Goal: Find contact information: Find contact information

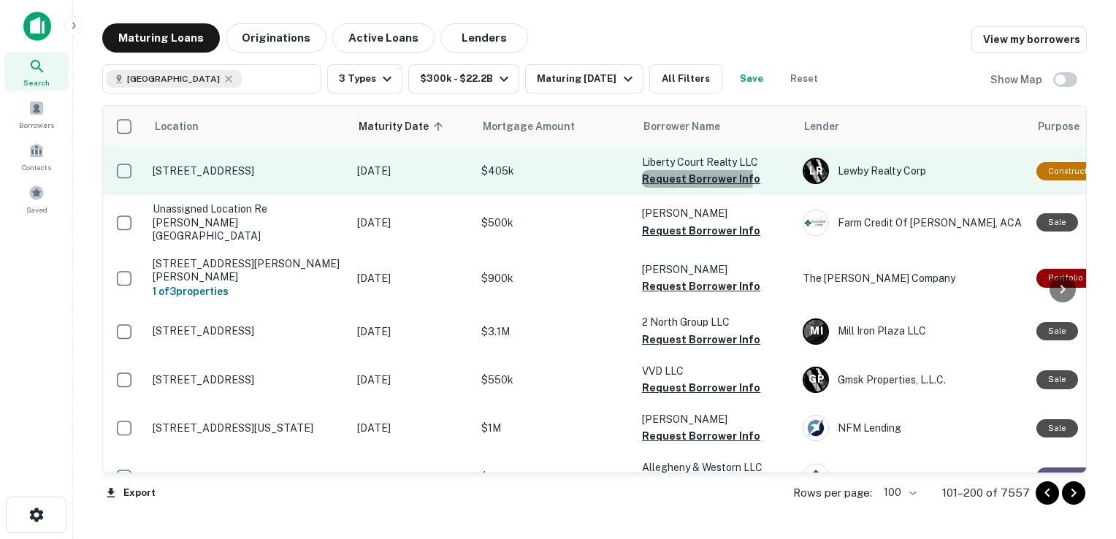
click at [695, 178] on button "Request Borrower Info" at bounding box center [701, 179] width 118 height 18
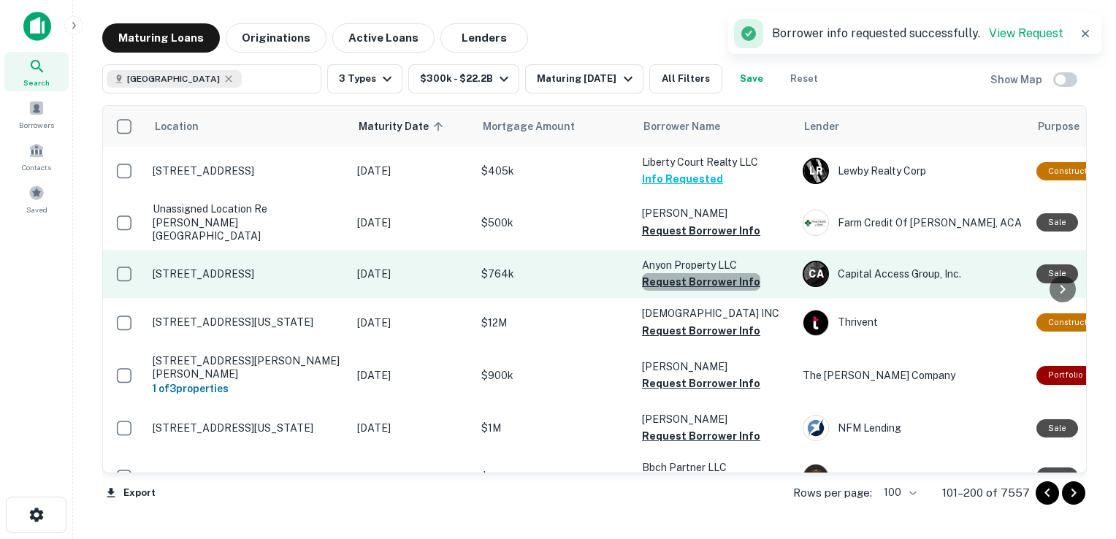
click at [704, 273] on button "Request Borrower Info" at bounding box center [701, 282] width 118 height 18
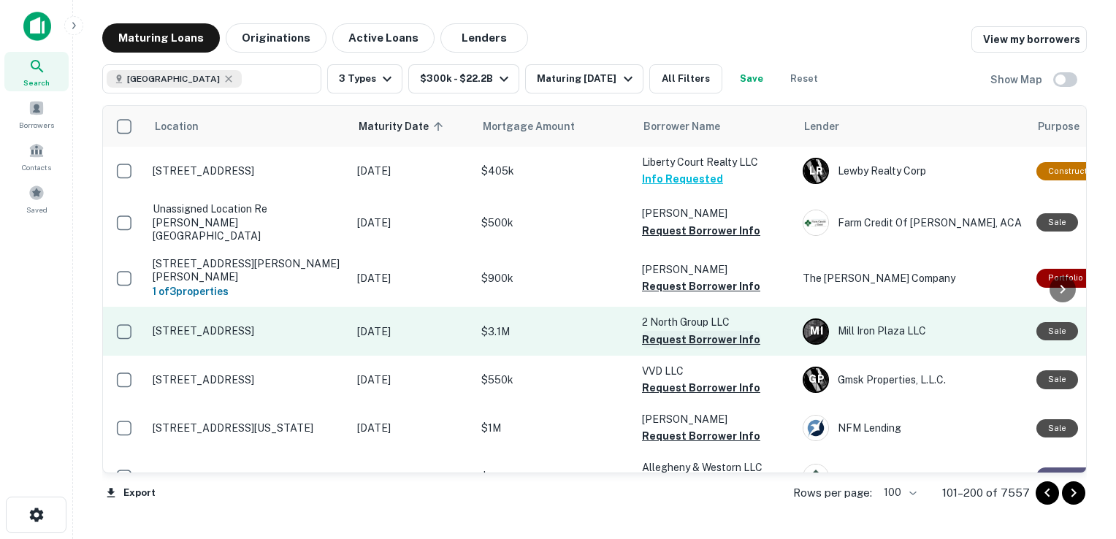
click at [687, 333] on button "Request Borrower Info" at bounding box center [701, 340] width 118 height 18
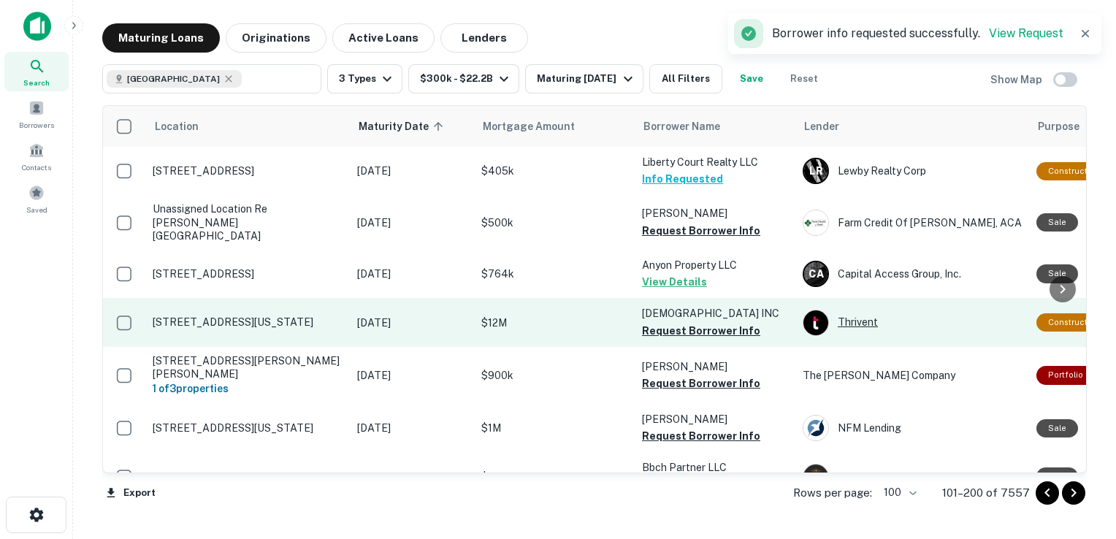
click at [855, 314] on div "Thrivent" at bounding box center [912, 323] width 219 height 26
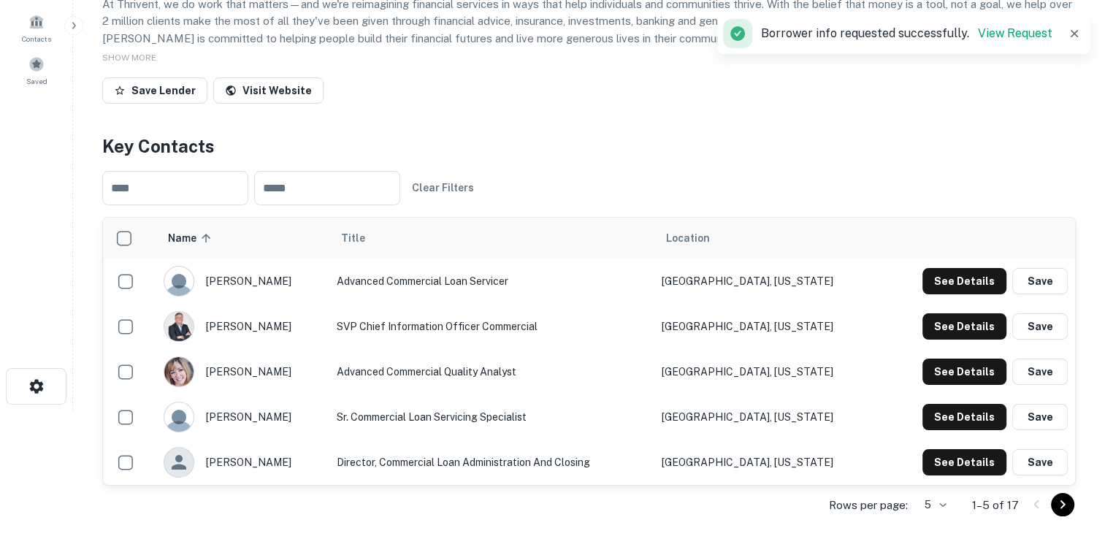
scroll to position [130, 0]
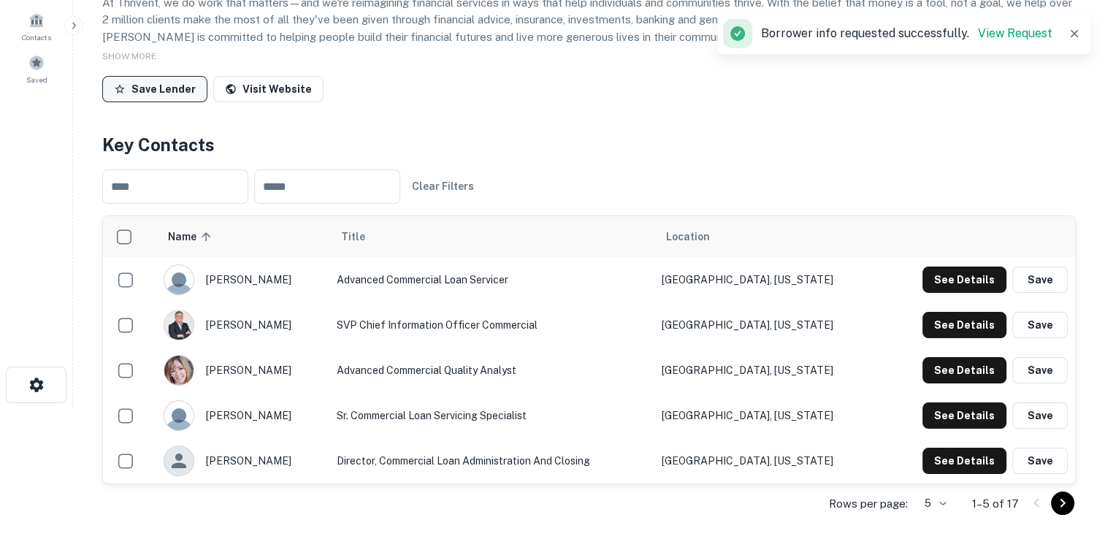
click at [164, 102] on button "Save Lender" at bounding box center [154, 89] width 105 height 26
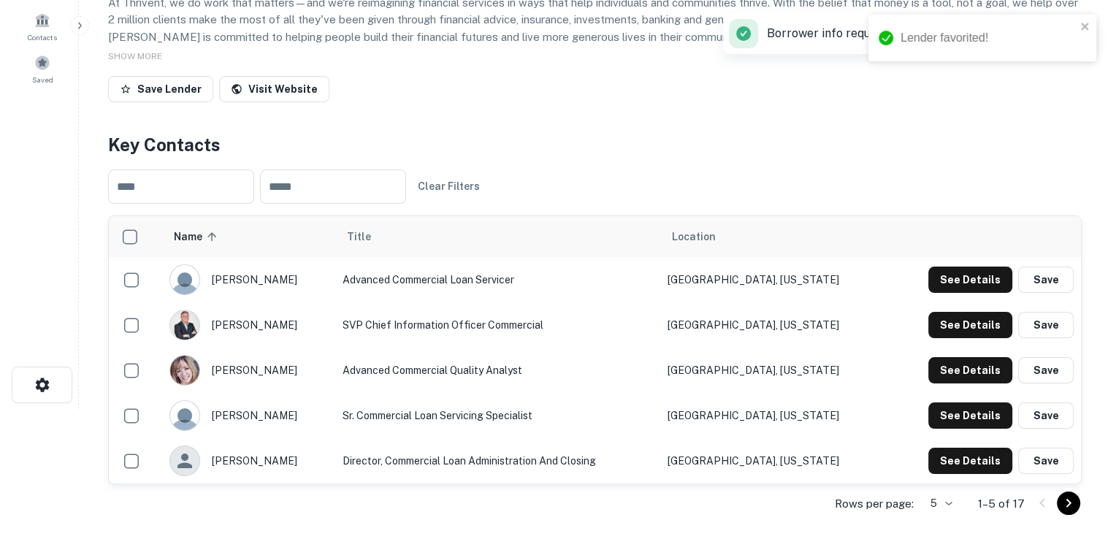
scroll to position [0, 0]
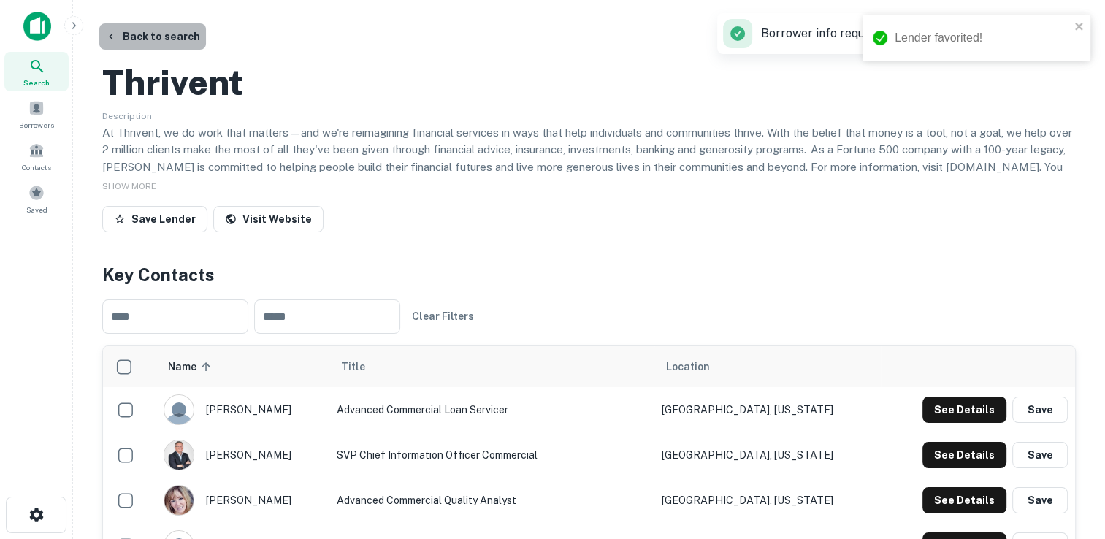
click at [178, 38] on button "Back to search" at bounding box center [152, 36] width 107 height 26
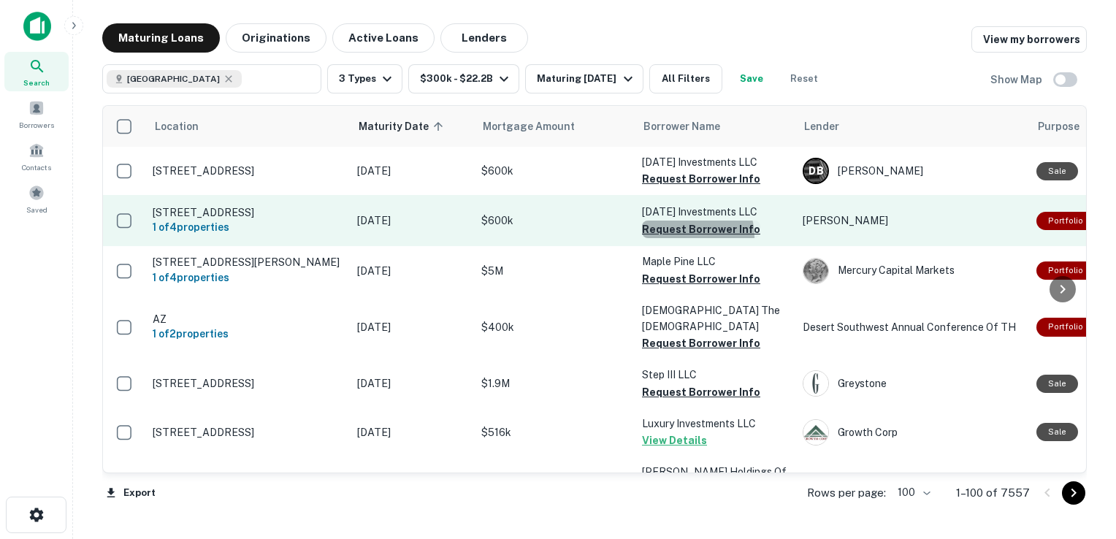
click at [679, 237] on button "Request Borrower Info" at bounding box center [701, 230] width 118 height 18
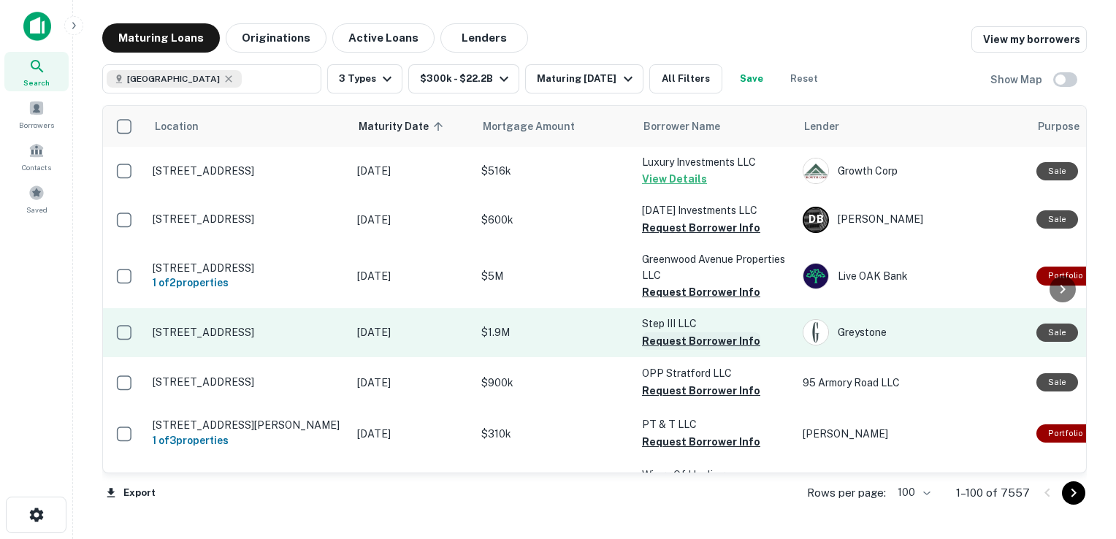
click at [661, 346] on button "Request Borrower Info" at bounding box center [701, 341] width 118 height 18
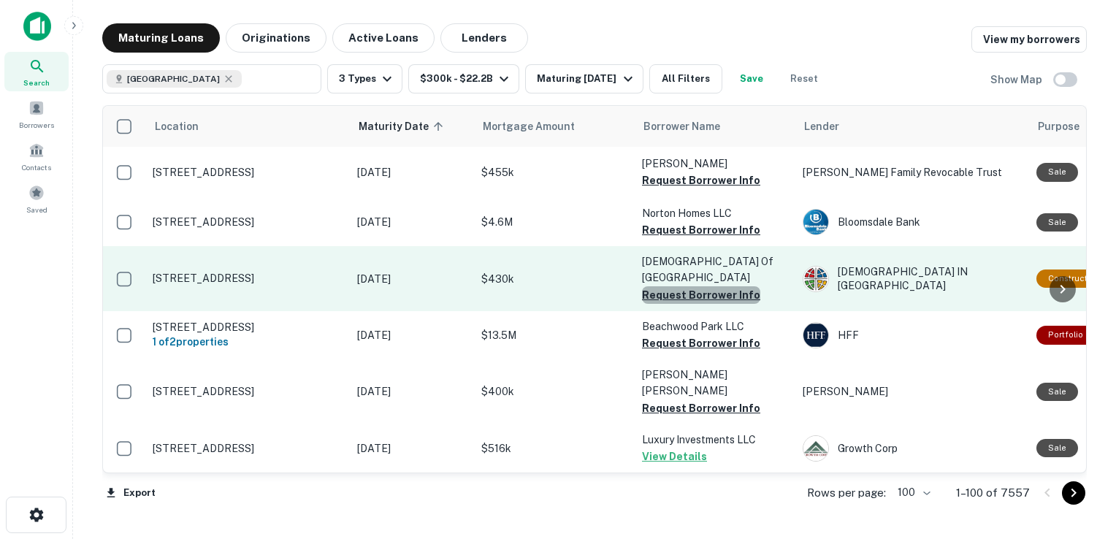
click at [723, 294] on button "Request Borrower Info" at bounding box center [701, 295] width 118 height 18
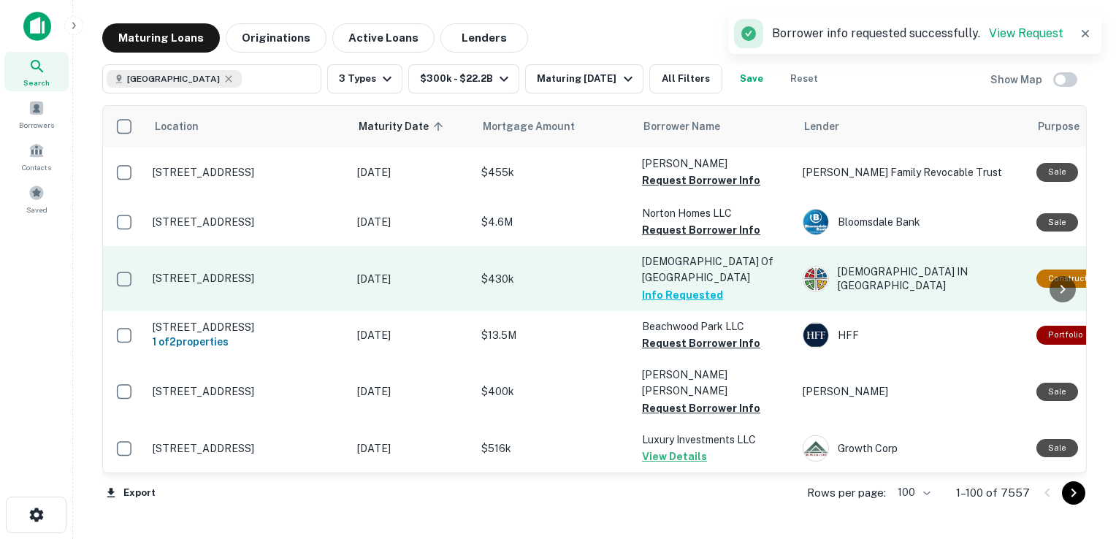
click at [723, 294] on td "[DEMOGRAPHIC_DATA] Of SAN D Info Requested" at bounding box center [715, 278] width 161 height 64
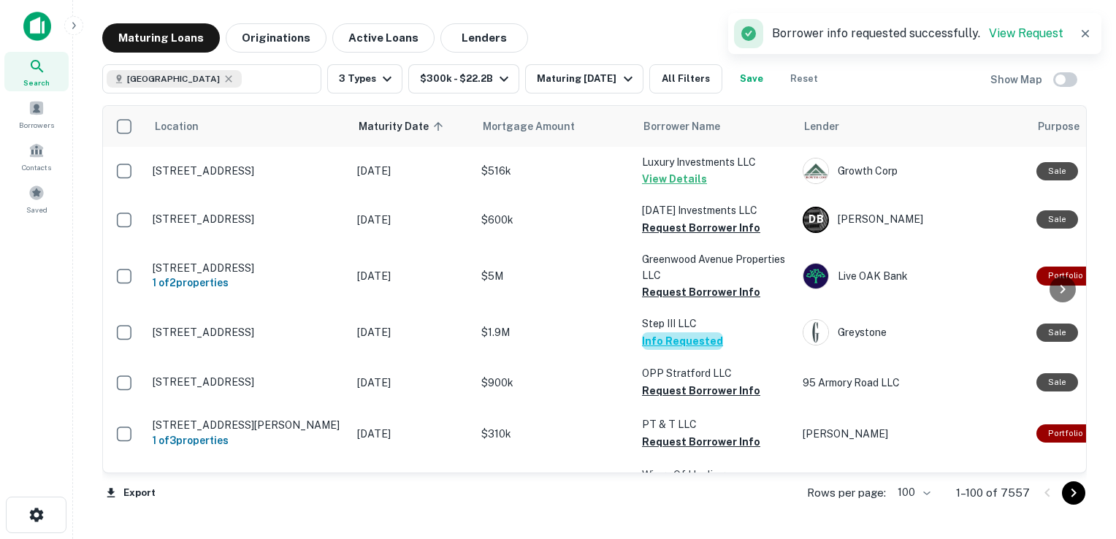
click at [705, 345] on button "Info Requested" at bounding box center [682, 341] width 81 height 18
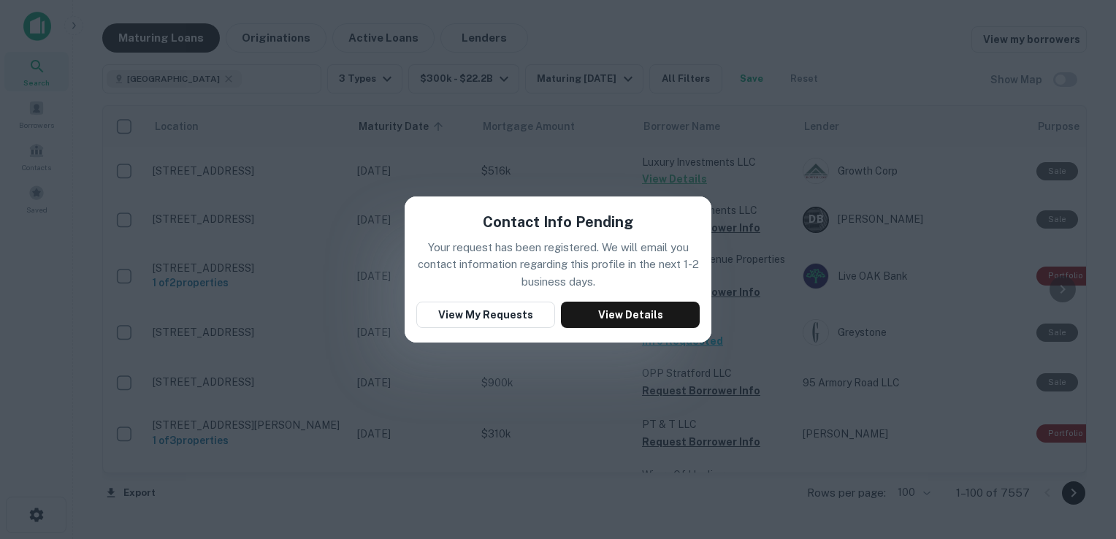
click at [935, 172] on div "Contact Info Pending Your request has been registered. We will email you contac…" at bounding box center [558, 269] width 1116 height 539
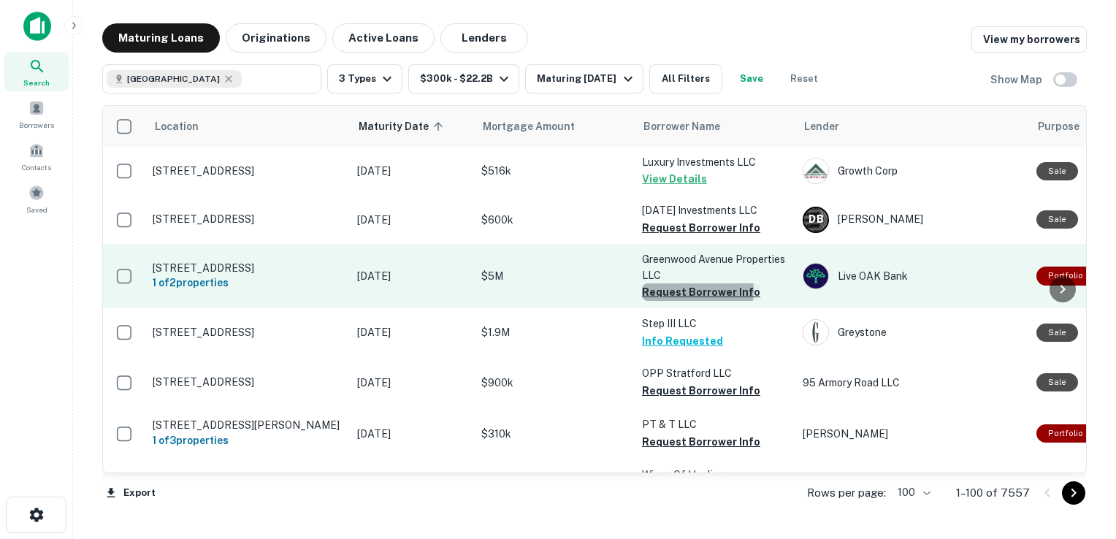
click at [690, 290] on button "Request Borrower Info" at bounding box center [701, 292] width 118 height 18
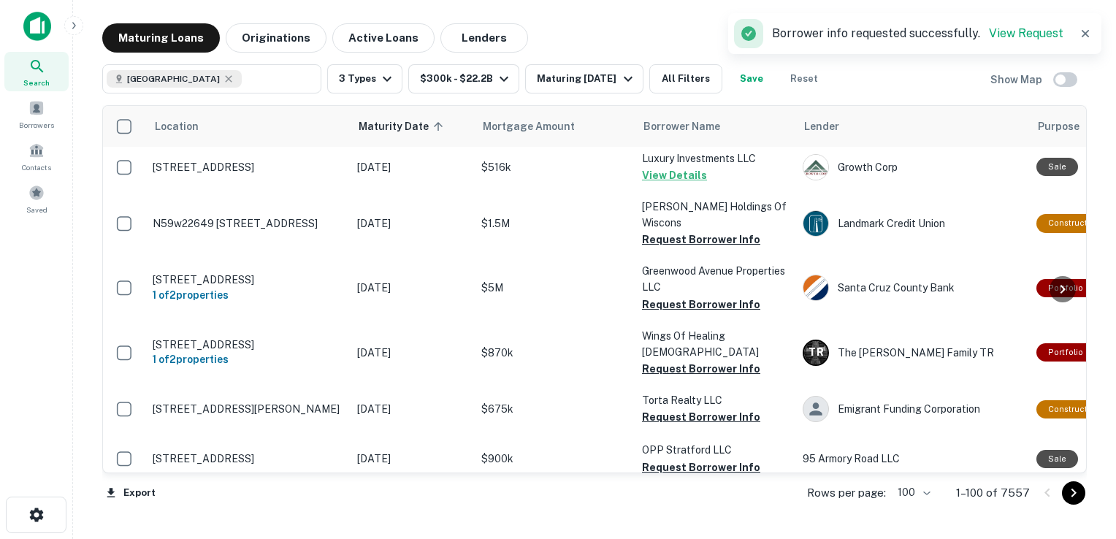
scroll to position [321, 0]
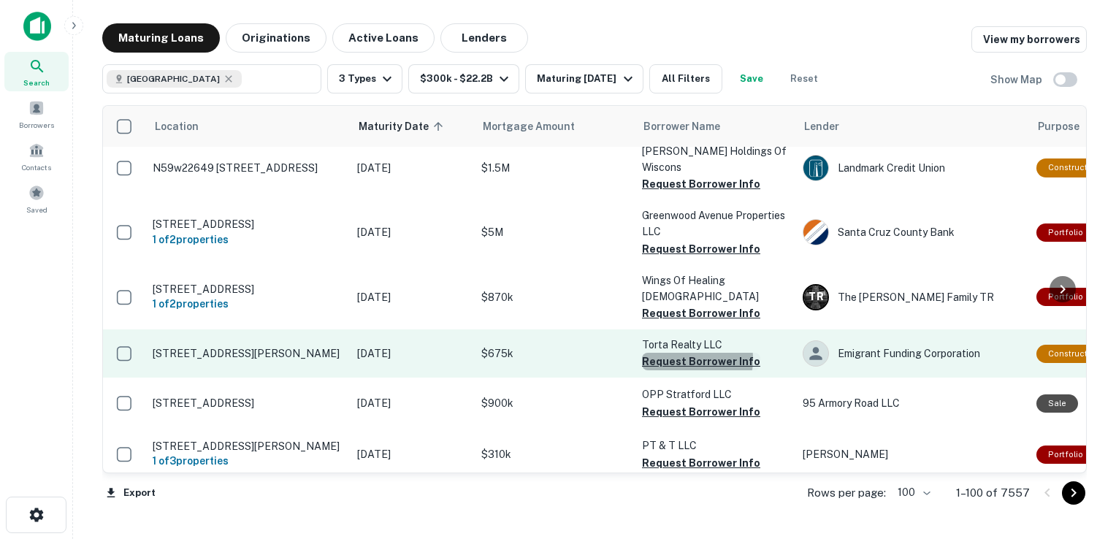
click at [679, 353] on button "Request Borrower Info" at bounding box center [701, 362] width 118 height 18
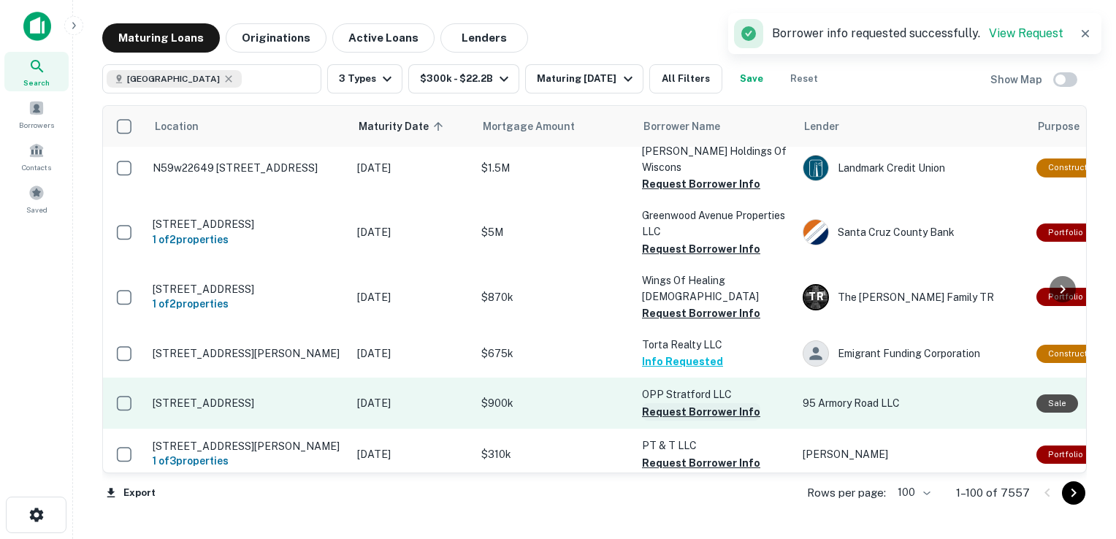
click at [694, 403] on button "Request Borrower Info" at bounding box center [701, 412] width 118 height 18
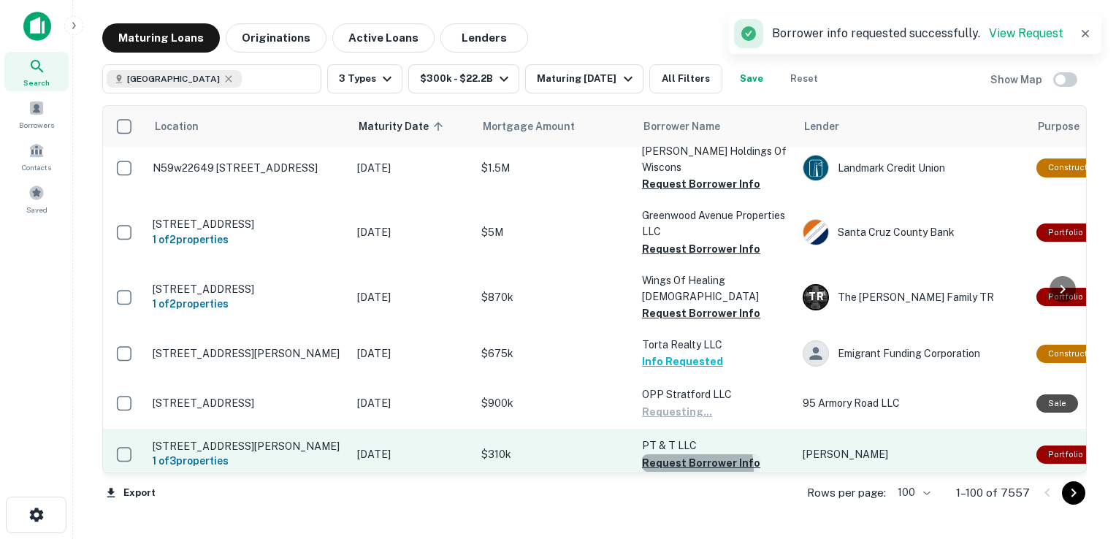
click at [690, 454] on button "Request Borrower Info" at bounding box center [701, 463] width 118 height 18
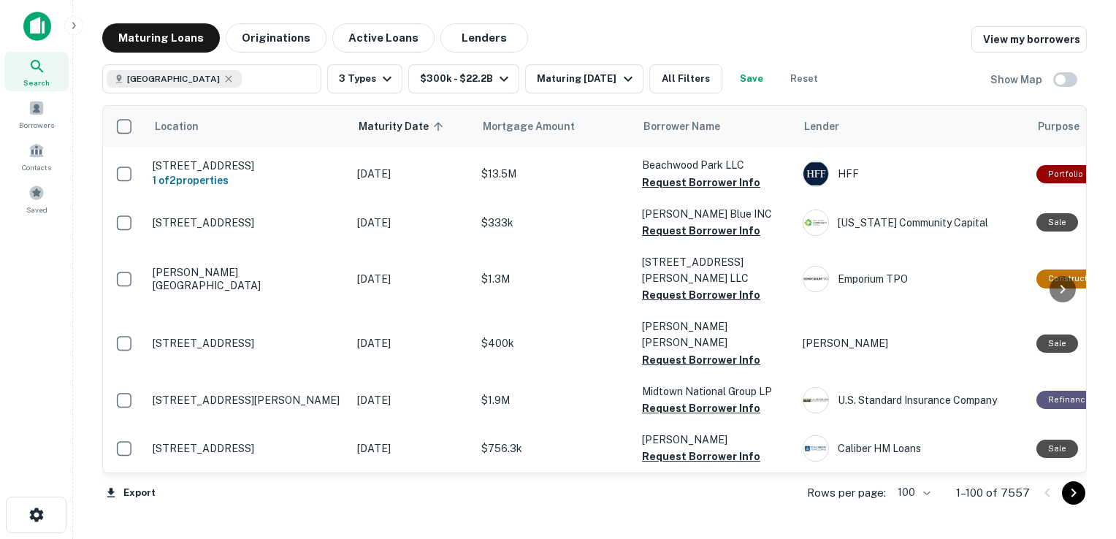
scroll to position [818, 0]
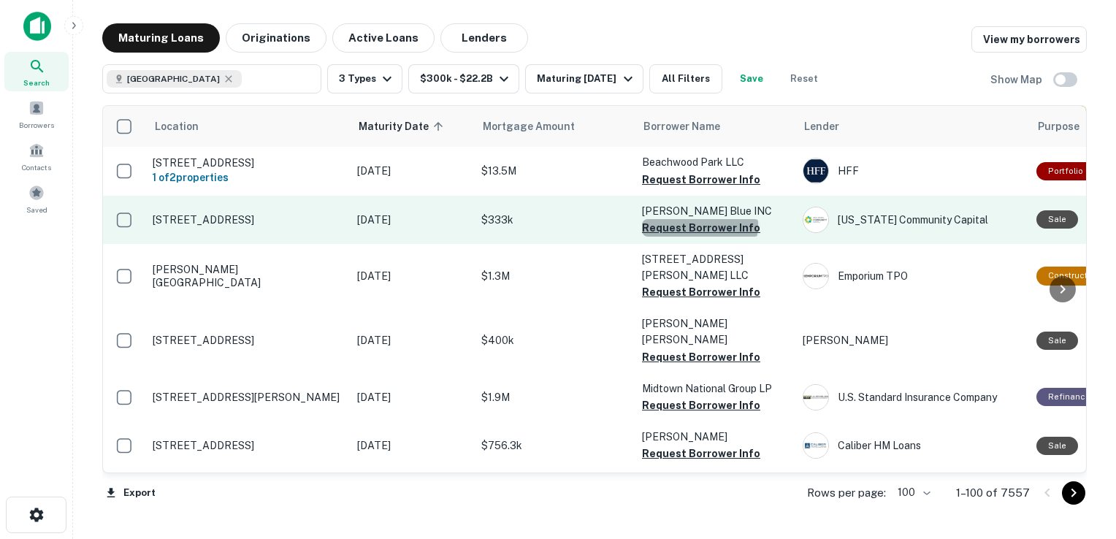
click at [699, 219] on button "Request Borrower Info" at bounding box center [701, 228] width 118 height 18
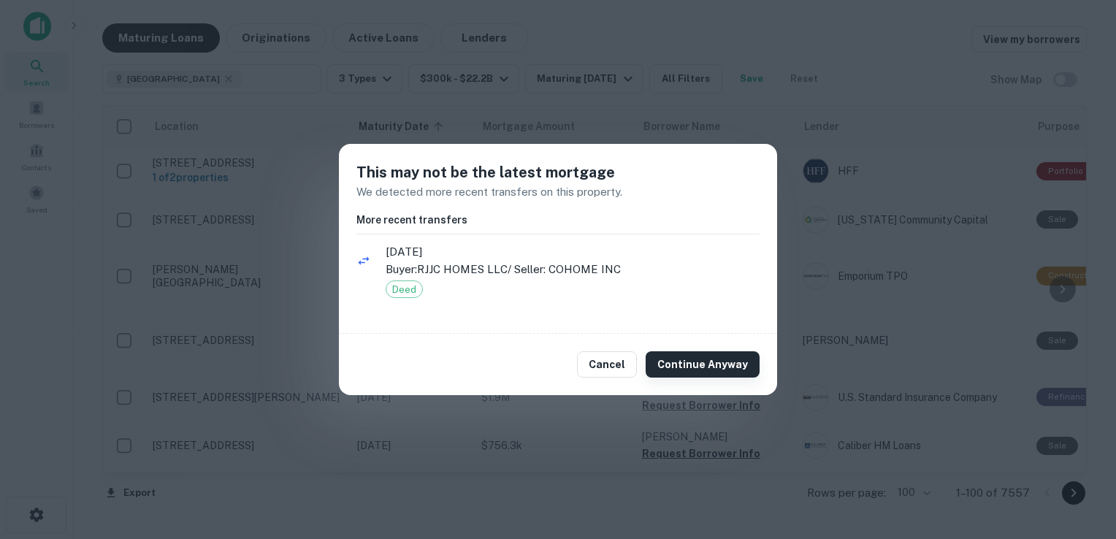
click at [684, 367] on button "Continue Anyway" at bounding box center [703, 364] width 114 height 26
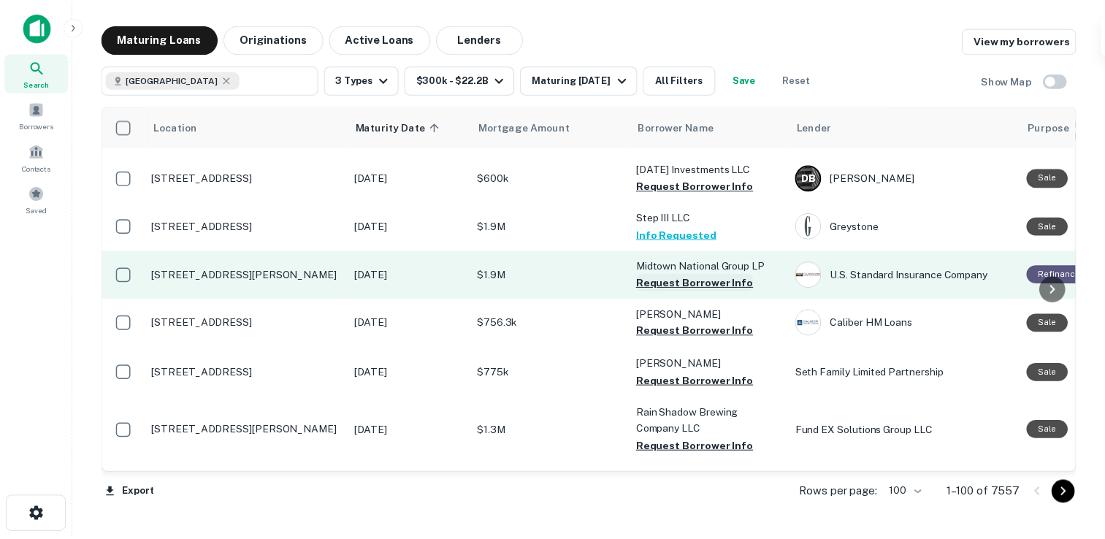
scroll to position [942, 0]
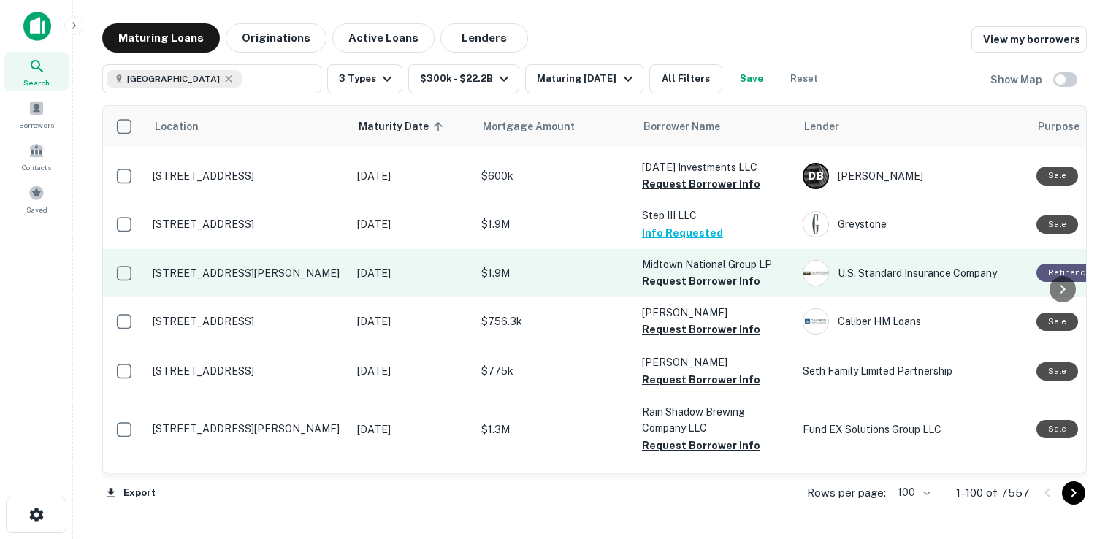
click at [890, 260] on div "U.s. Standard Insurance Company" at bounding box center [912, 273] width 219 height 26
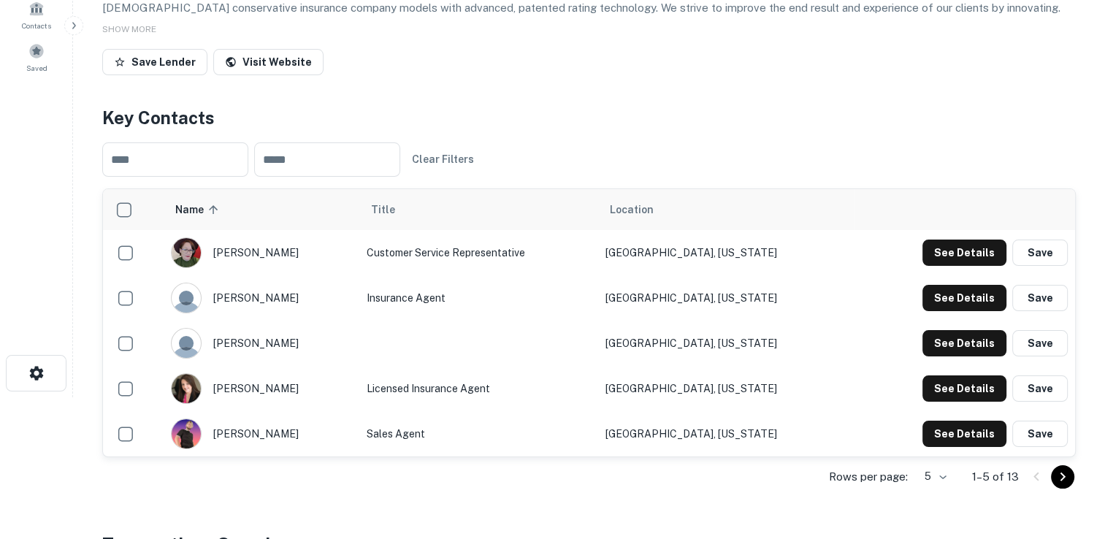
scroll to position [140, 0]
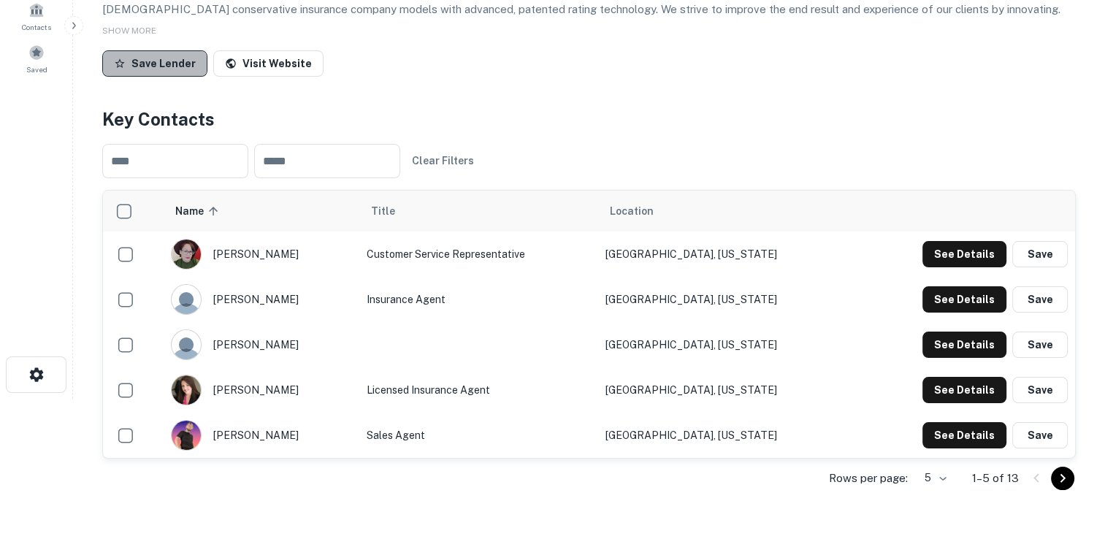
click at [175, 77] on button "Save Lender" at bounding box center [154, 63] width 105 height 26
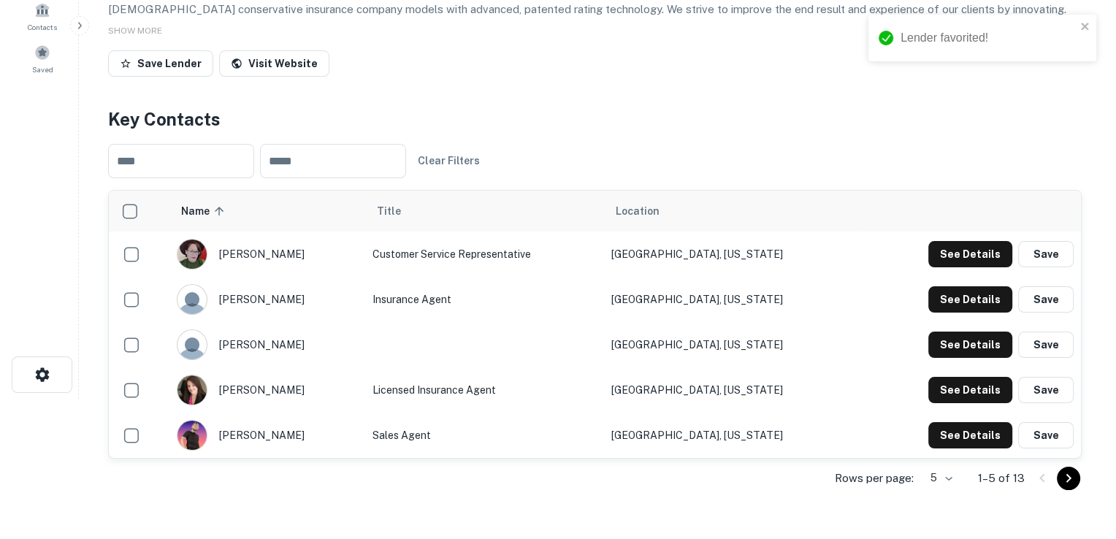
scroll to position [0, 0]
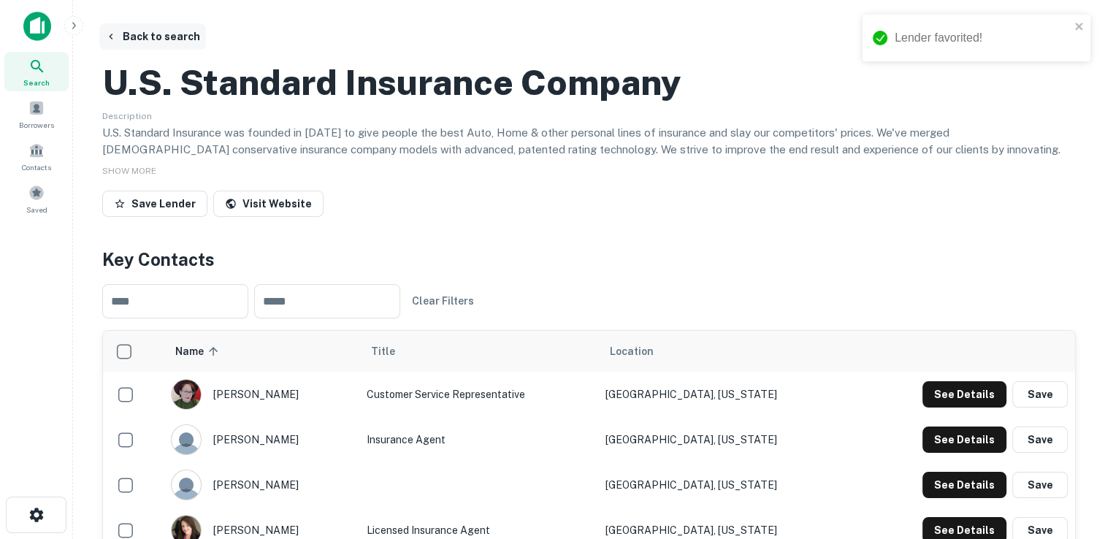
click at [174, 32] on button "Back to search" at bounding box center [152, 36] width 107 height 26
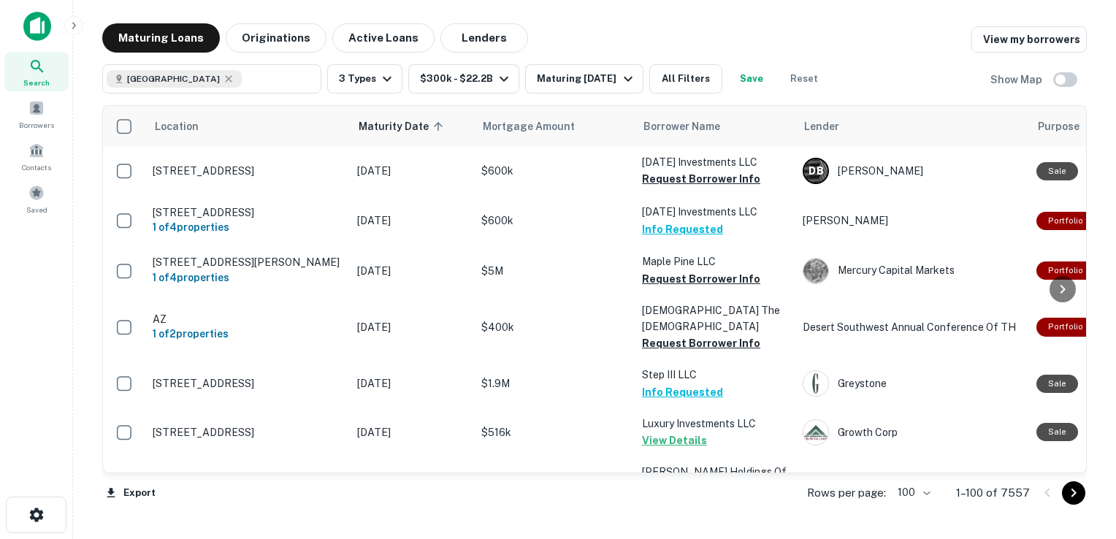
scroll to position [942, 0]
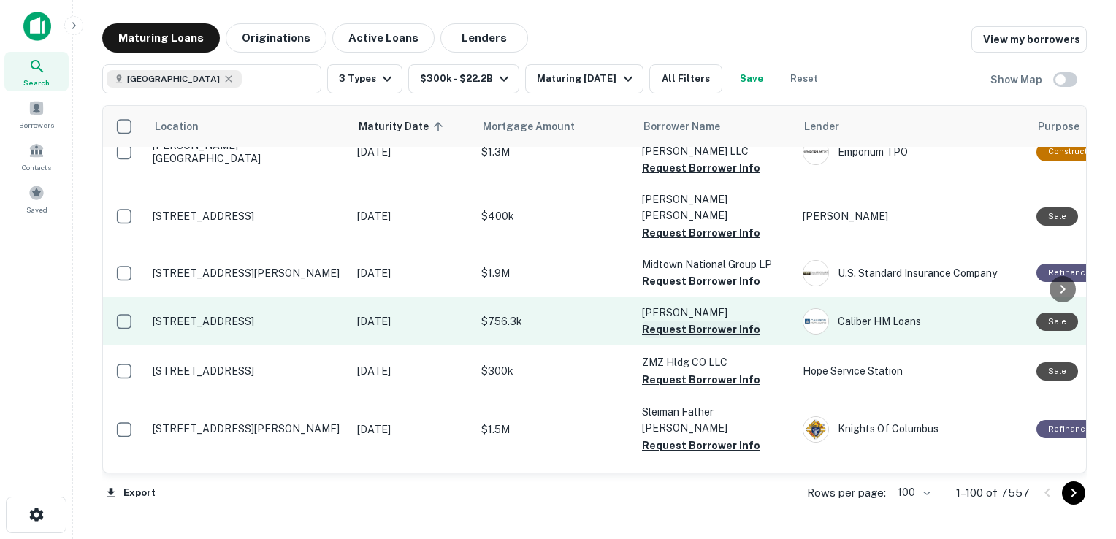
click at [681, 321] on button "Request Borrower Info" at bounding box center [701, 330] width 118 height 18
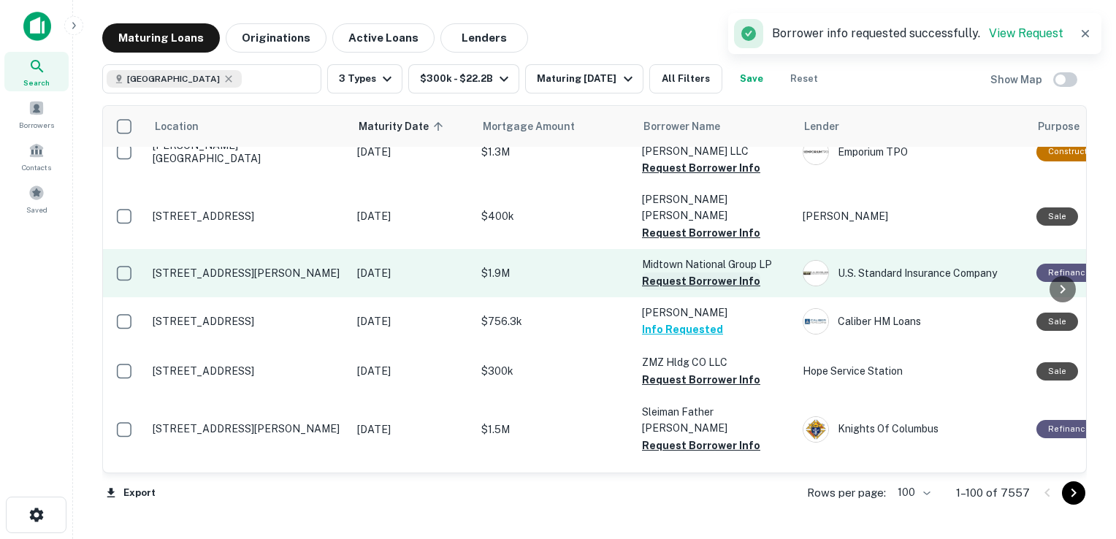
click at [692, 272] on button "Request Borrower Info" at bounding box center [701, 281] width 118 height 18
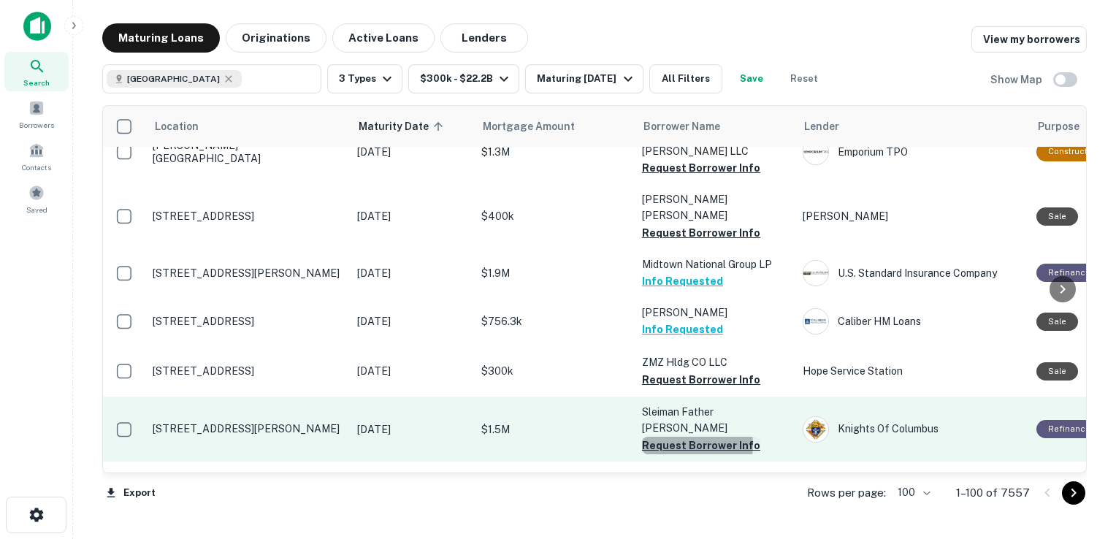
click at [688, 437] on button "Request Borrower Info" at bounding box center [701, 446] width 118 height 18
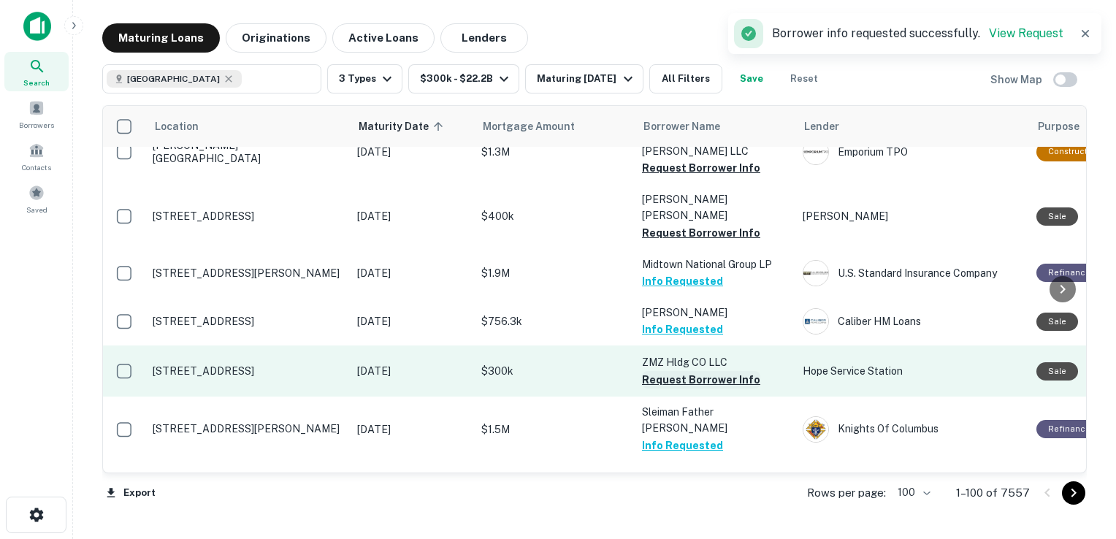
click at [706, 371] on button "Request Borrower Info" at bounding box center [701, 380] width 118 height 18
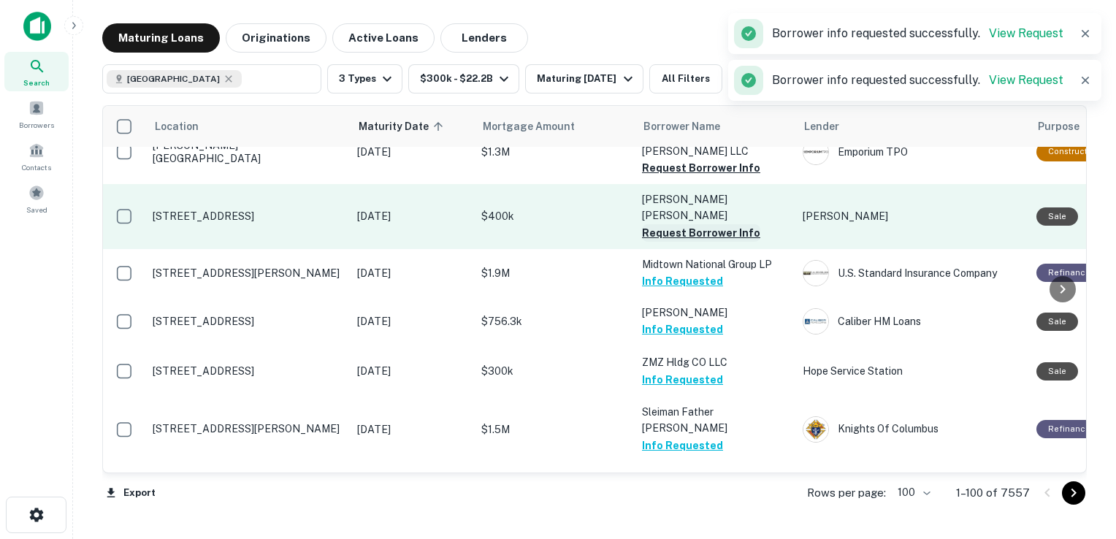
click at [666, 224] on button "Request Borrower Info" at bounding box center [701, 233] width 118 height 18
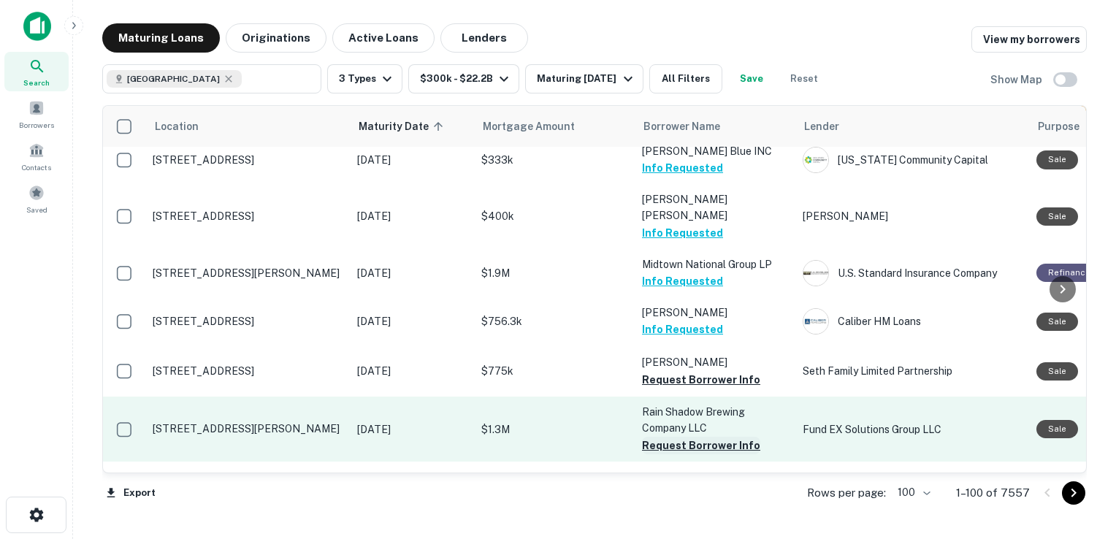
click at [683, 437] on button "Request Borrower Info" at bounding box center [701, 446] width 118 height 18
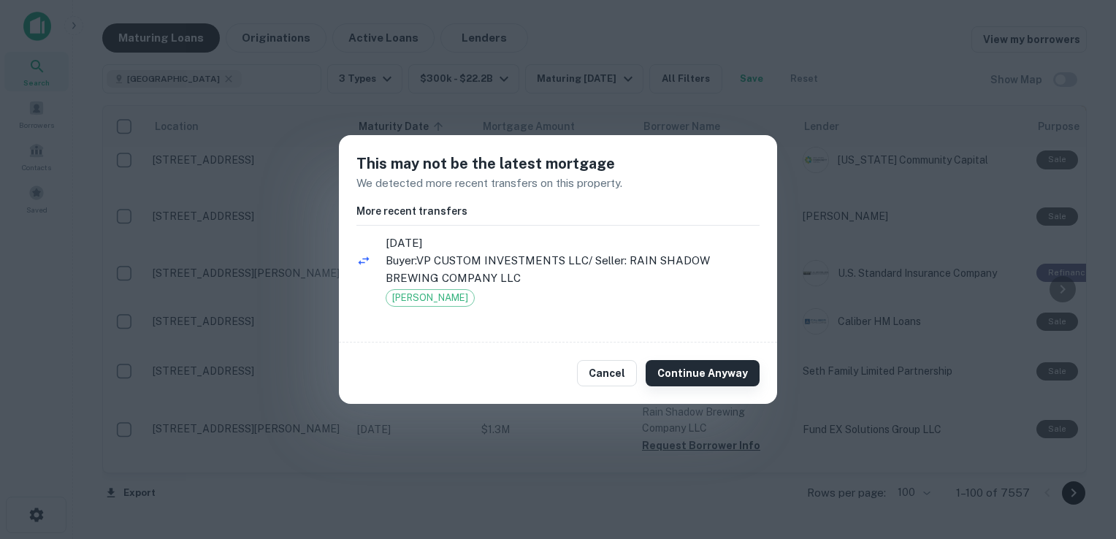
click at [701, 378] on button "Continue Anyway" at bounding box center [703, 373] width 114 height 26
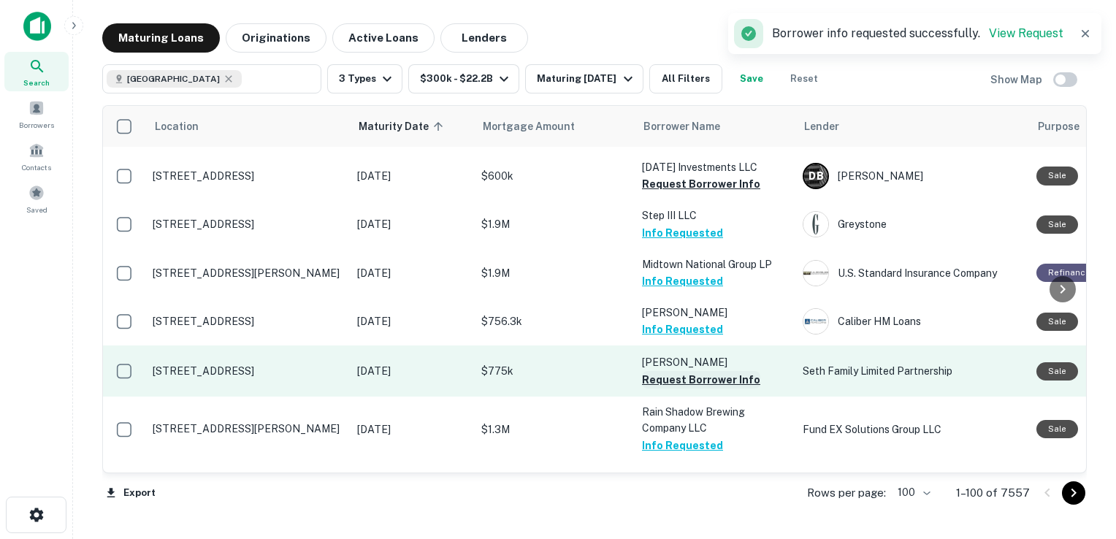
click at [695, 371] on button "Request Borrower Info" at bounding box center [701, 380] width 118 height 18
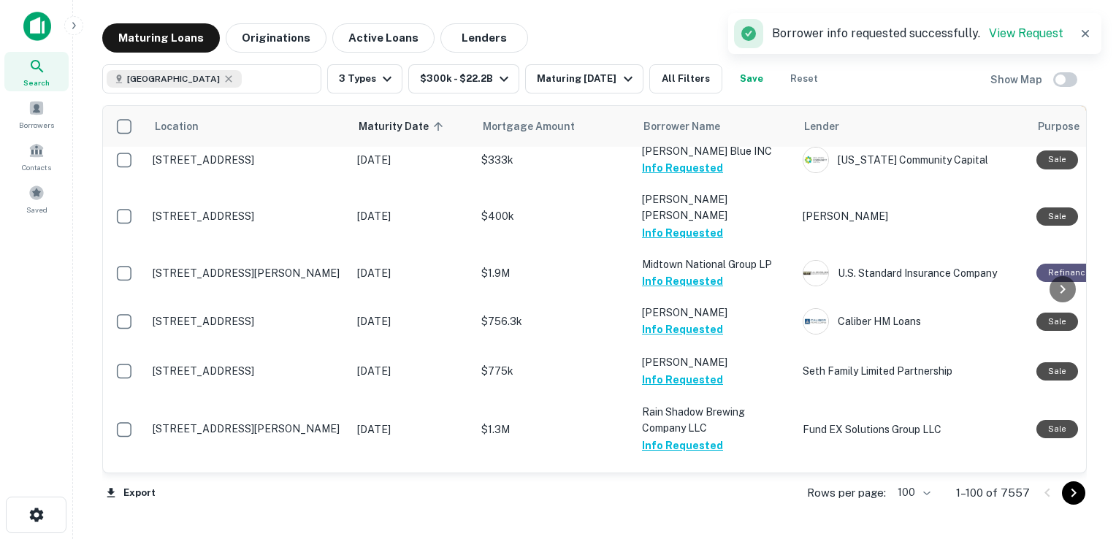
click at [706, 485] on button "Request Borrower Info" at bounding box center [701, 494] width 118 height 18
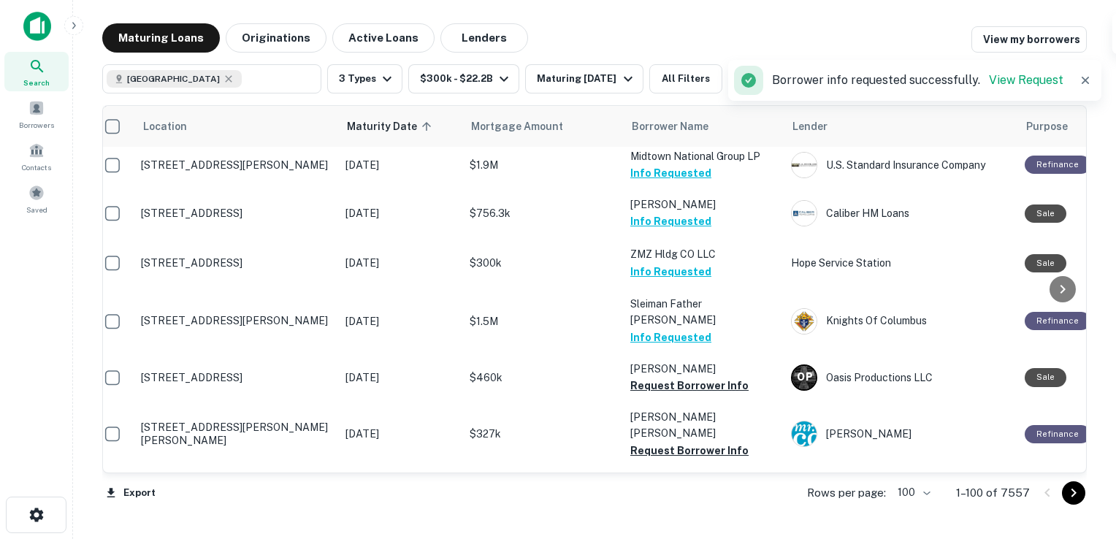
scroll to position [1153, 0]
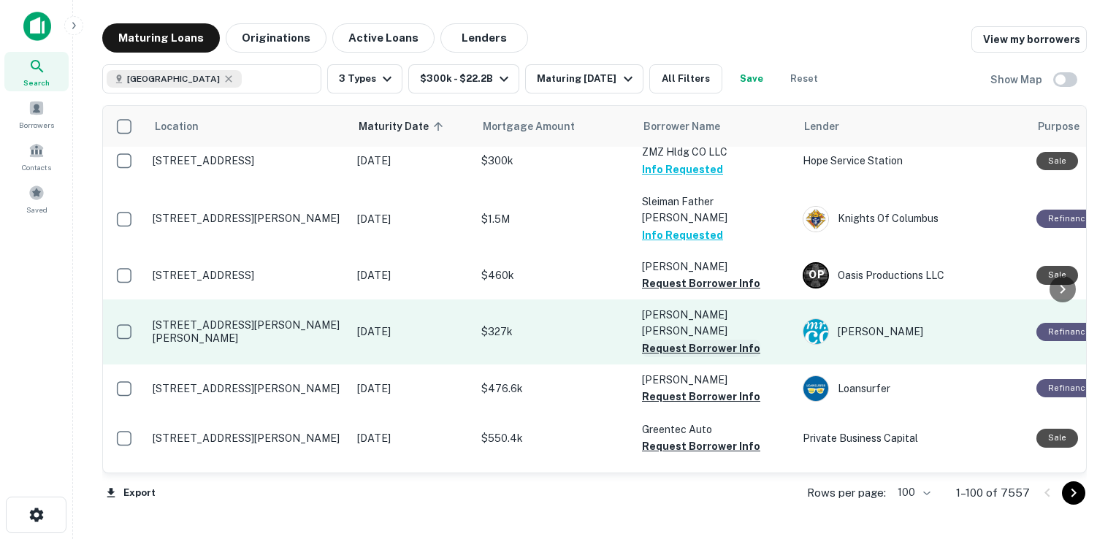
click at [697, 340] on button "Request Borrower Info" at bounding box center [701, 349] width 118 height 18
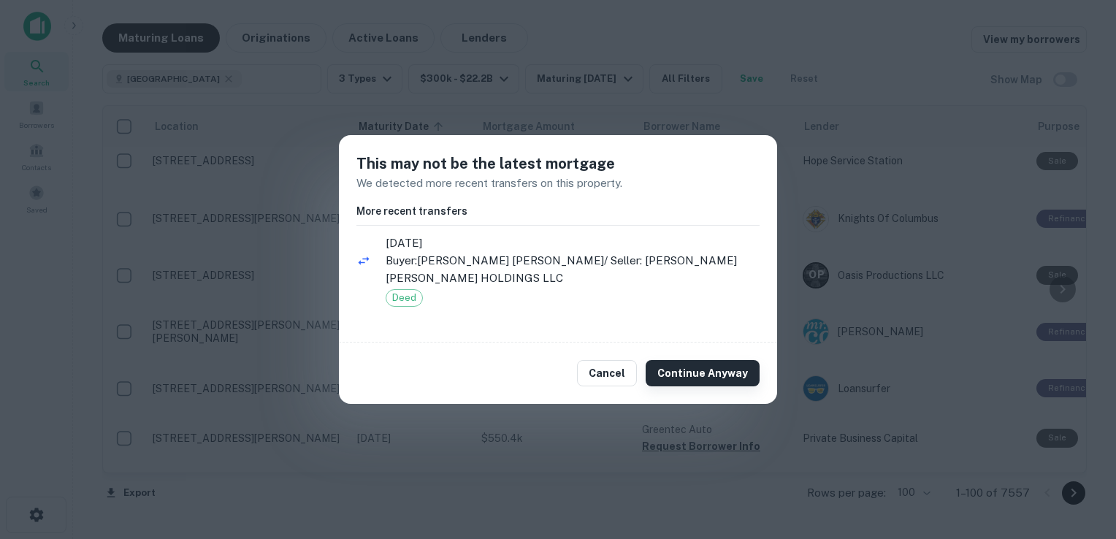
click at [701, 373] on button "Continue Anyway" at bounding box center [703, 373] width 114 height 26
